Goal: Navigation & Orientation: Go to known website

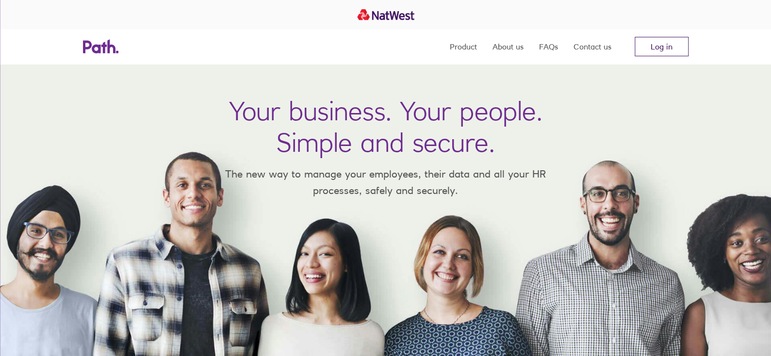
click at [662, 49] on link "Log in" at bounding box center [661, 46] width 54 height 19
